Goal: Task Accomplishment & Management: Manage account settings

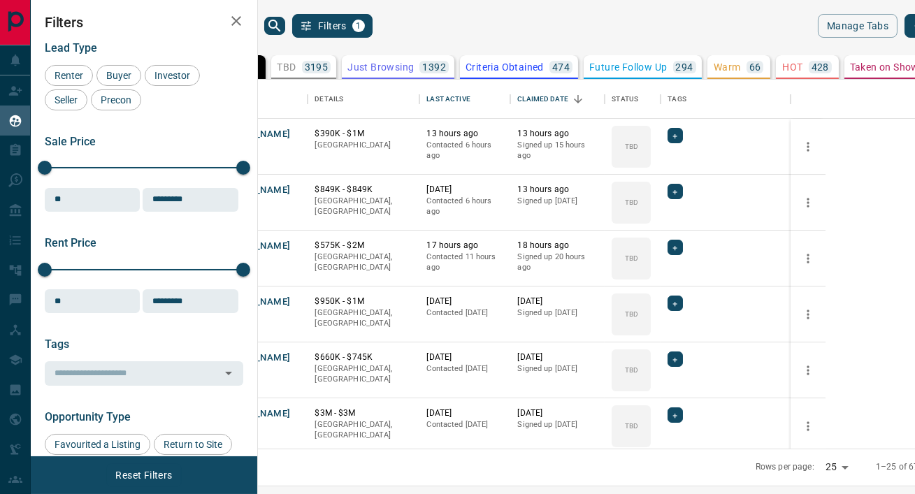
scroll to position [369, 651]
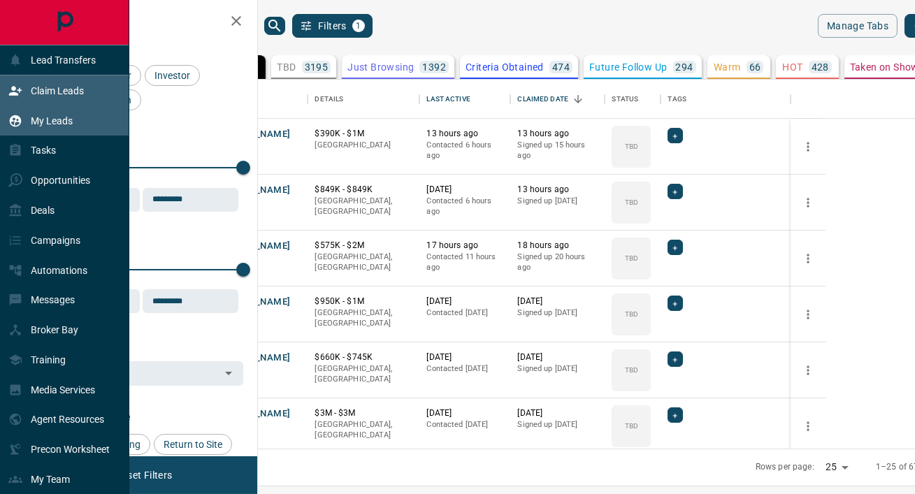
click at [62, 88] on p "Claim Leads" at bounding box center [57, 90] width 53 height 11
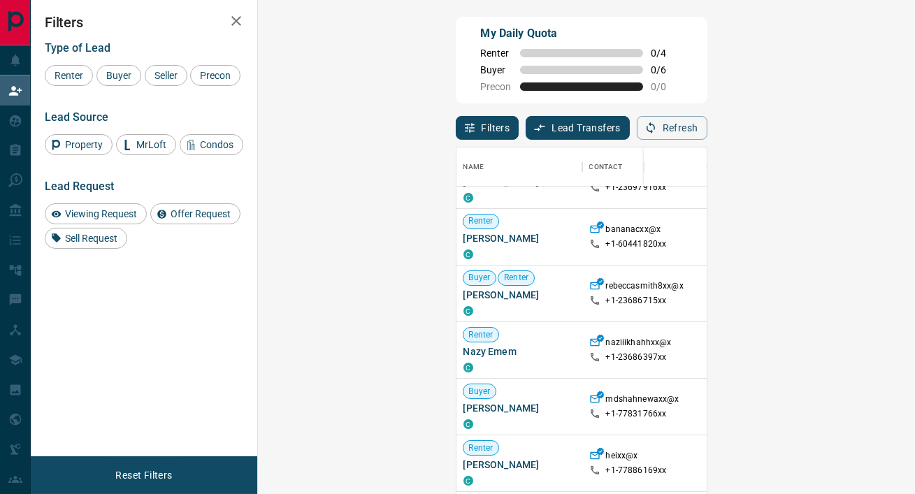
scroll to position [149, 0]
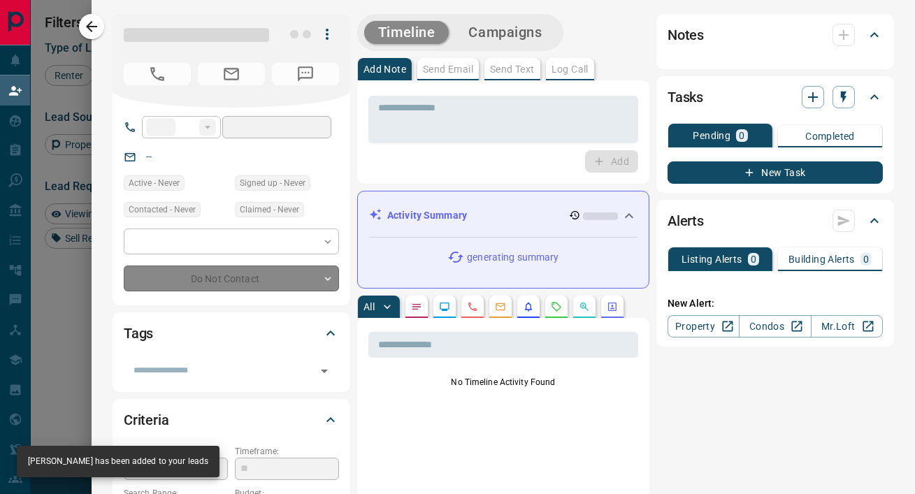
type input "**"
type input "**********"
type input "*"
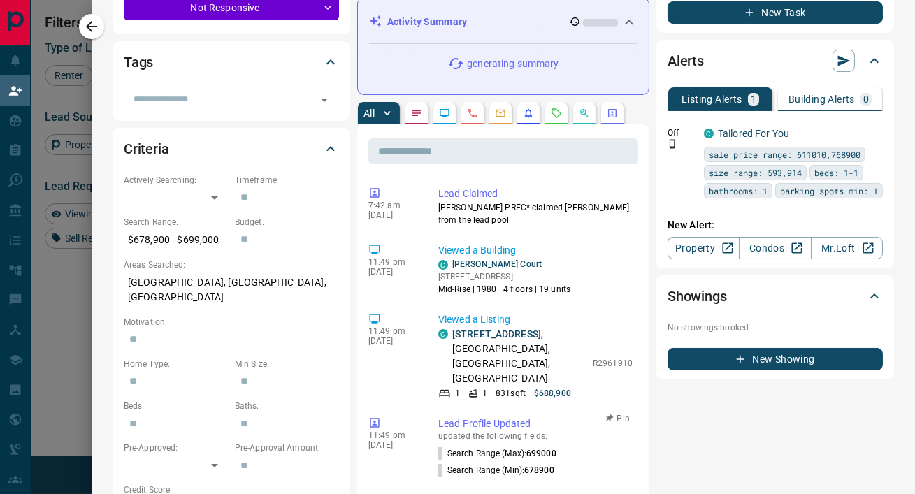
scroll to position [0, 0]
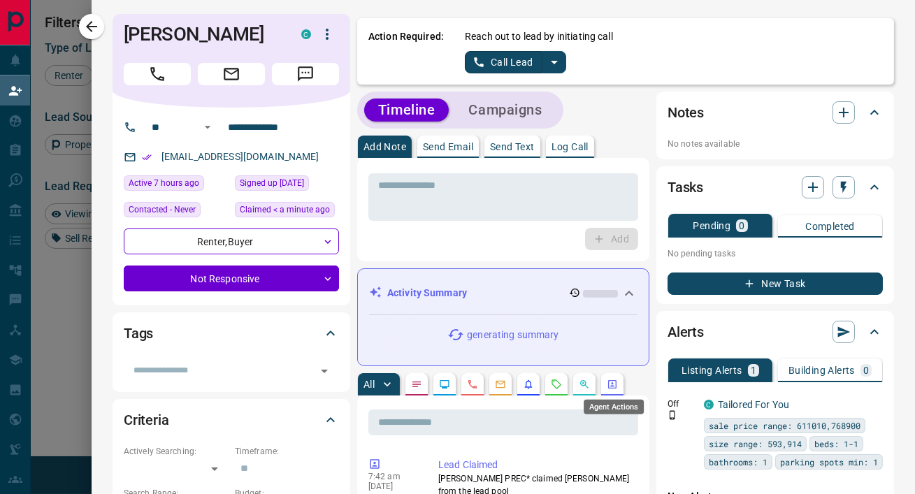
click at [612, 383] on icon "Agent Actions" at bounding box center [612, 384] width 8 height 8
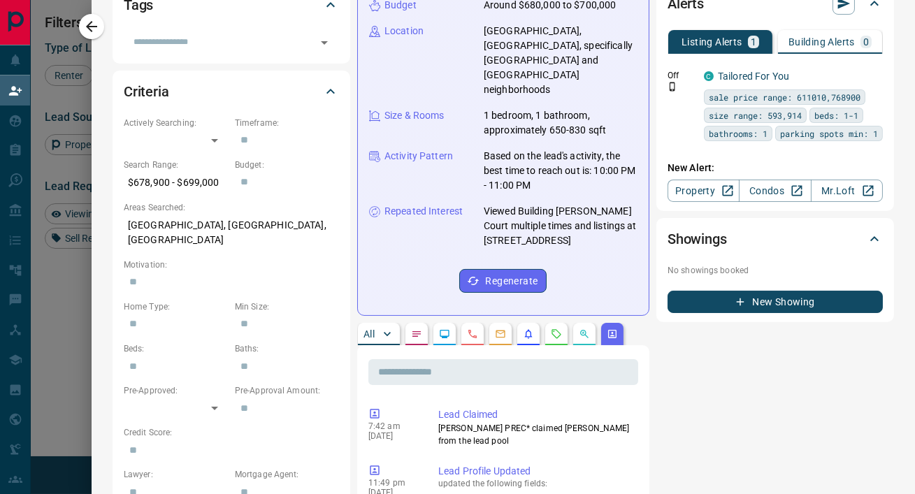
scroll to position [336, 0]
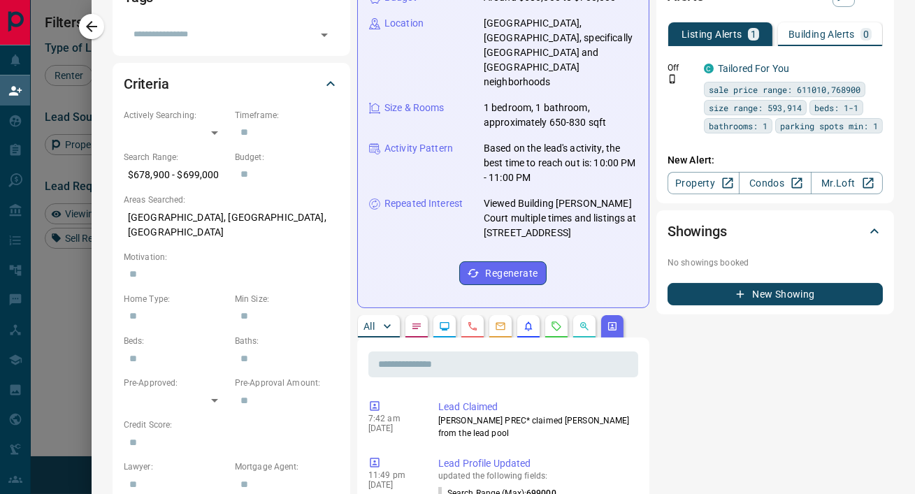
click at [376, 315] on button "All" at bounding box center [379, 326] width 42 height 22
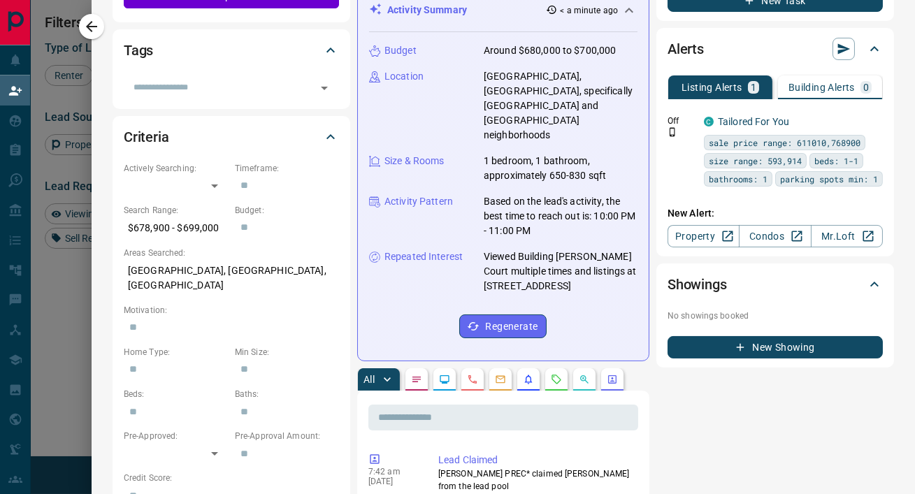
scroll to position [0, 0]
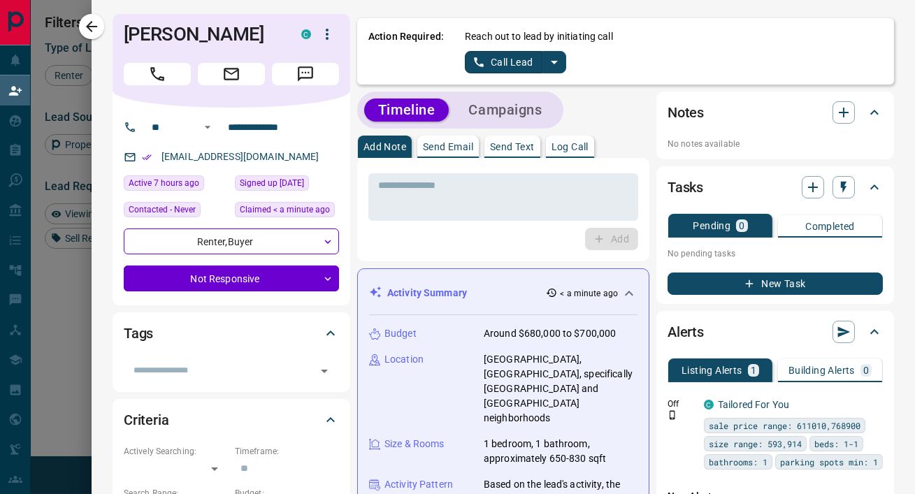
click at [553, 64] on icon "split button" at bounding box center [554, 62] width 7 height 3
click at [515, 110] on li "Log Manual Call" at bounding box center [514, 110] width 85 height 21
click at [497, 64] on button "Log Manual Call" at bounding box center [511, 62] width 92 height 22
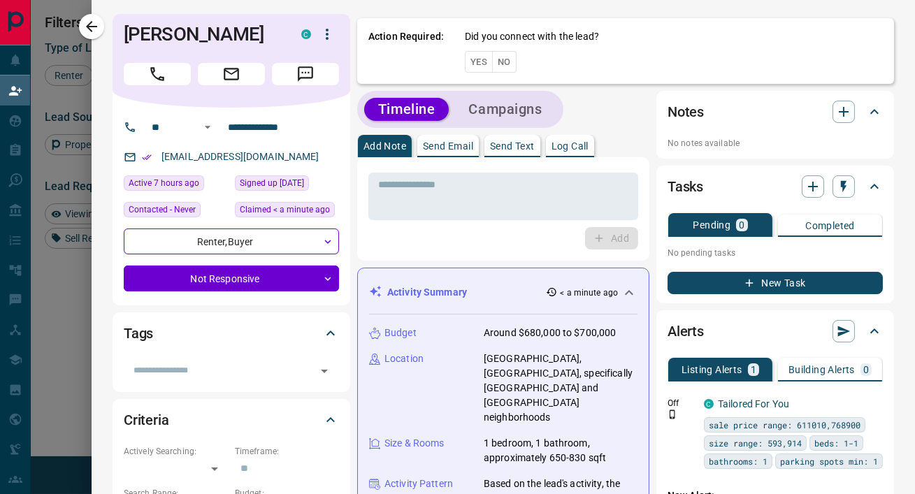
click at [484, 59] on button "Yes" at bounding box center [479, 62] width 28 height 22
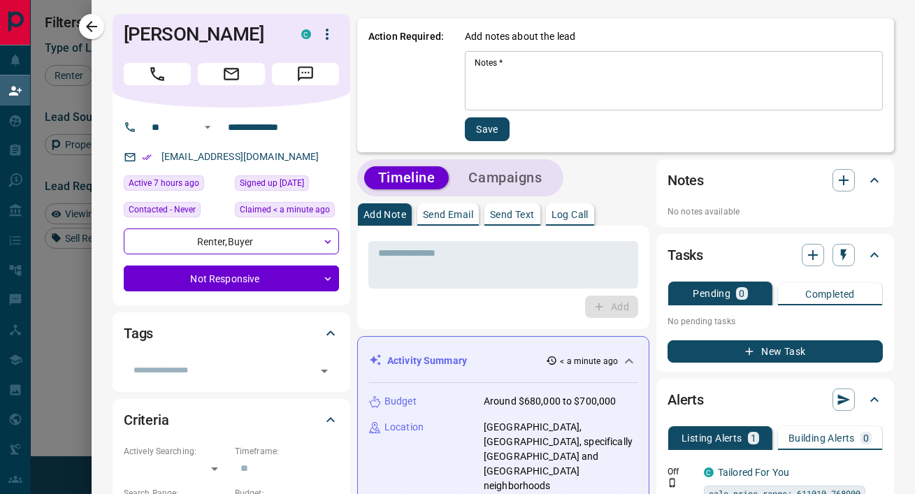
click at [484, 59] on div "Notes   * * Notes   *" at bounding box center [674, 80] width 418 height 59
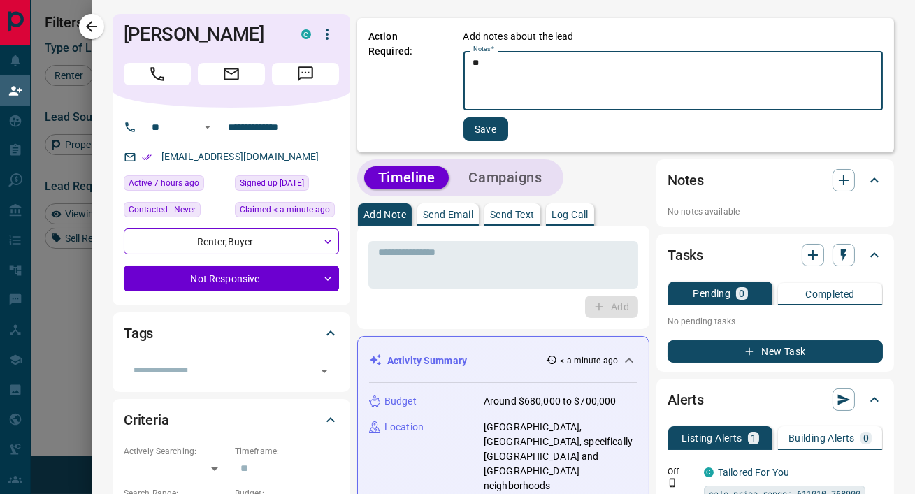
type textarea "**"
click at [478, 129] on button "Save" at bounding box center [486, 129] width 45 height 24
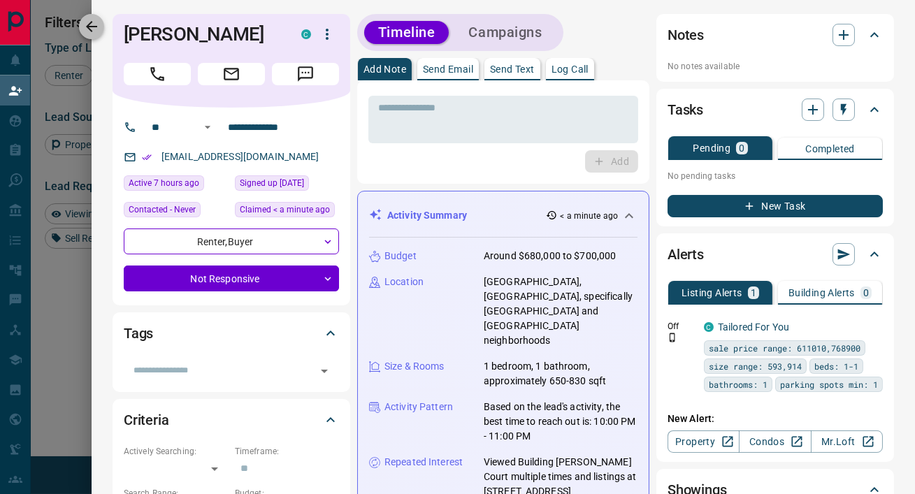
click at [87, 27] on icon "button" at bounding box center [91, 26] width 11 height 11
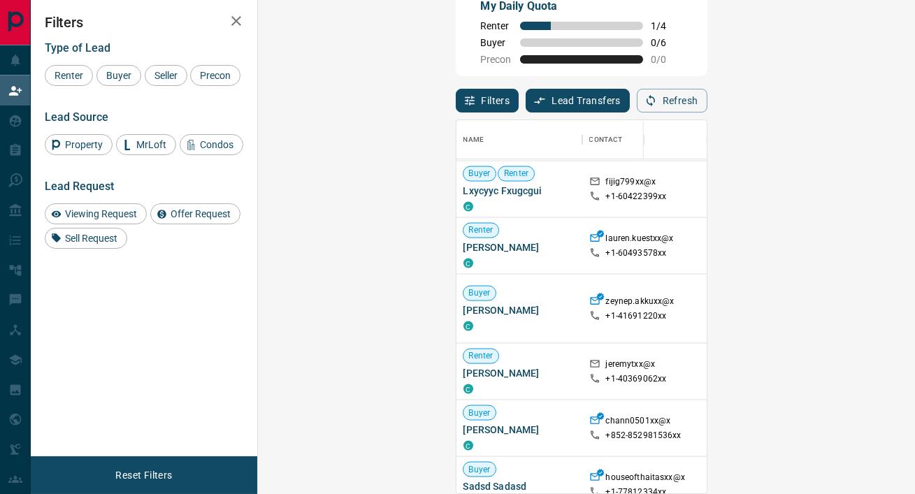
scroll to position [986, 0]
click at [128, 76] on span "Buyer" at bounding box center [118, 75] width 35 height 11
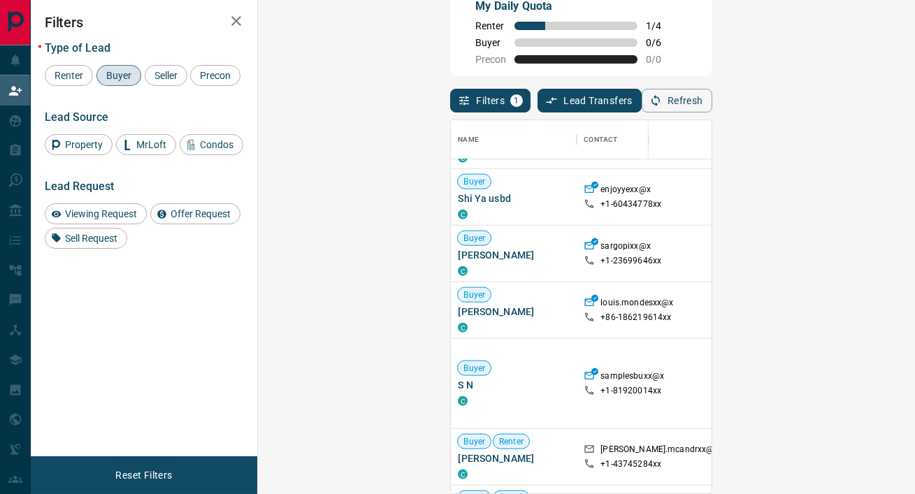
scroll to position [1589, 0]
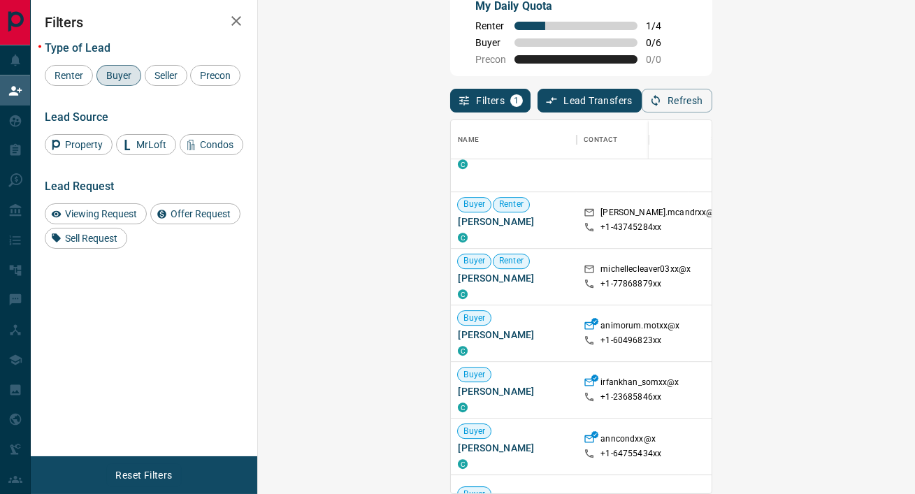
click at [773, 345] on div "$625K - $625K" at bounding box center [804, 334] width 63 height 56
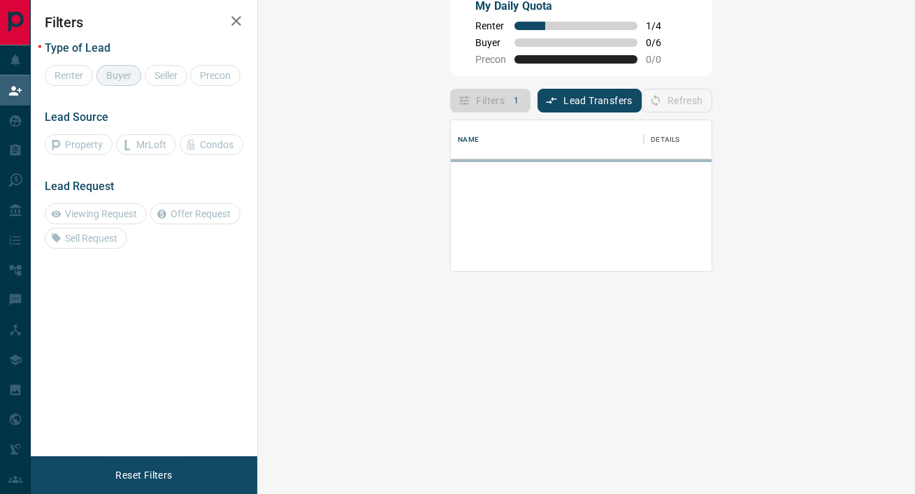
scroll to position [150, 627]
